Goal: Task Accomplishment & Management: Manage account settings

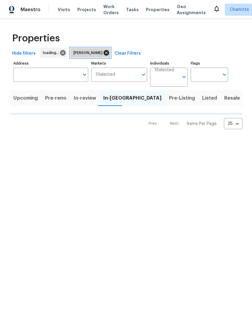
click at [103, 55] on icon at bounding box center [106, 53] width 7 height 7
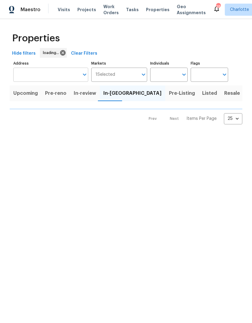
click at [41, 77] on input "Address" at bounding box center [46, 75] width 66 height 14
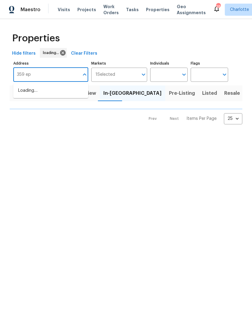
type input "359 epp"
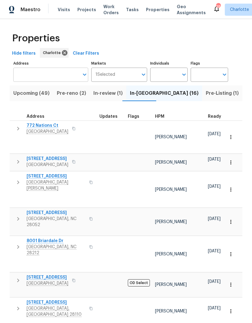
click at [50, 79] on input "Address" at bounding box center [46, 75] width 66 height 14
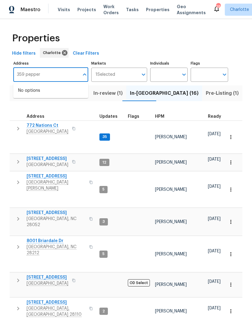
click at [20, 76] on input "359 pepper" at bounding box center [46, 75] width 66 height 14
click at [74, 72] on input "316 pepper" at bounding box center [46, 75] width 66 height 14
click at [35, 75] on input "316 pepper" at bounding box center [46, 75] width 66 height 14
click at [35, 74] on input "316 pepper" at bounding box center [46, 75] width 66 height 14
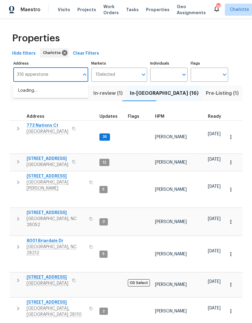
type input "316 epperstone"
click at [74, 92] on li "316 Epperstone Ln Matthews NC 28105" at bounding box center [50, 91] width 75 height 10
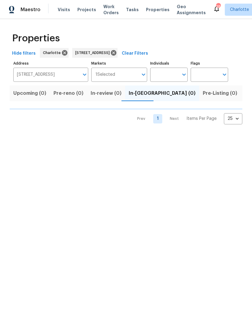
click at [244, 91] on span "Listed (1)" at bounding box center [255, 93] width 22 height 8
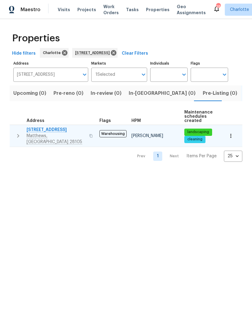
click at [16, 132] on icon "button" at bounding box center [18, 135] width 7 height 7
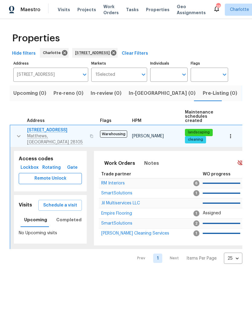
click at [70, 178] on span "Remote Unlock" at bounding box center [50, 179] width 53 height 8
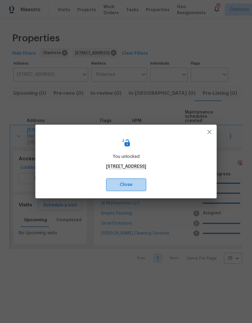
click at [140, 186] on span "Close" at bounding box center [126, 185] width 27 height 8
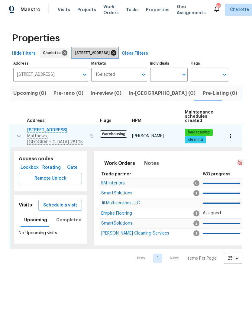
click at [117, 56] on icon at bounding box center [113, 53] width 7 height 7
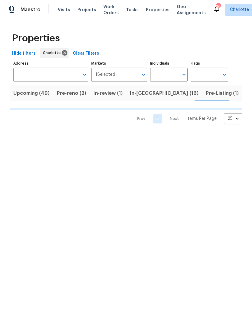
click at [73, 93] on span "Pre-reno (2)" at bounding box center [71, 93] width 29 height 8
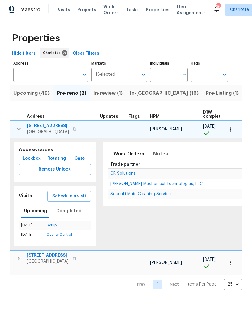
click at [146, 95] on span "In-reno (16)" at bounding box center [164, 93] width 69 height 8
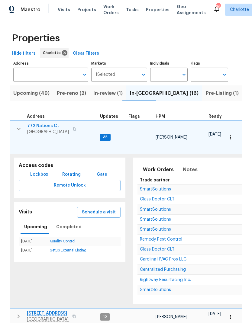
click at [22, 133] on button "button" at bounding box center [19, 129] width 12 height 12
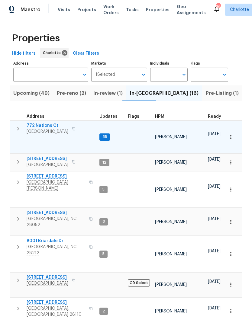
scroll to position [5, 0]
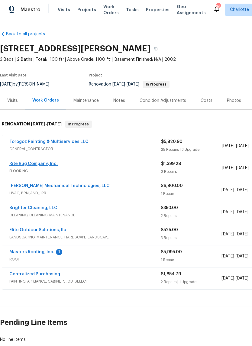
click at [28, 165] on link "Rite Rug Company, Inc." at bounding box center [33, 164] width 48 height 4
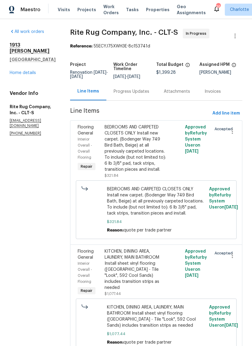
click at [137, 95] on div "Progress Updates" at bounding box center [132, 92] width 36 height 6
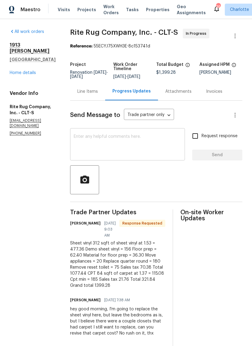
click at [171, 145] on textarea at bounding box center [128, 144] width 108 height 21
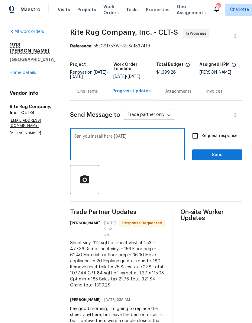
type textarea "Can you install here [DATE]"
click at [198, 142] on input "Request response" at bounding box center [195, 136] width 13 height 13
checkbox input "true"
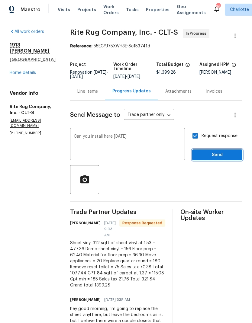
click at [223, 159] on span "Send" at bounding box center [217, 155] width 40 height 8
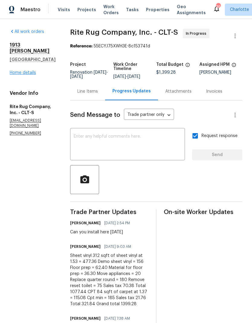
click at [31, 71] on link "Home details" at bounding box center [23, 73] width 26 height 4
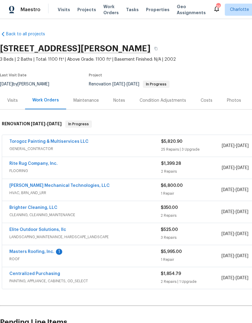
click at [122, 99] on div "Notes" at bounding box center [119, 101] width 12 height 6
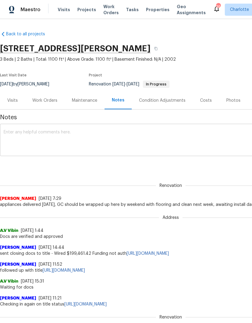
click at [211, 142] on textarea at bounding box center [171, 140] width 334 height 21
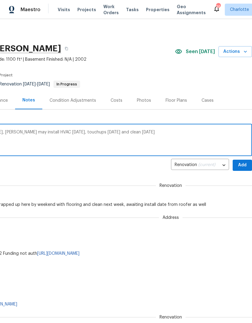
scroll to position [0, 89]
type textarea "GC will be done by weekend, flooring [DATE], [PERSON_NAME] may install HVAC [DA…"
click at [244, 167] on span "Add" at bounding box center [242, 166] width 10 height 8
